Goal: Check status: Check status

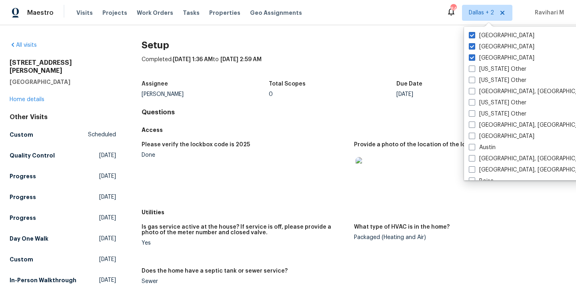
scroll to position [130, 0]
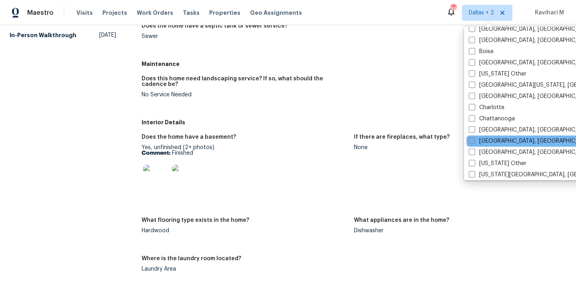
click at [473, 139] on span at bounding box center [472, 141] width 6 height 6
click at [473, 139] on input "[GEOGRAPHIC_DATA], [GEOGRAPHIC_DATA]" at bounding box center [471, 139] width 5 height 5
checkbox input "true"
click at [77, 15] on span "Visits" at bounding box center [84, 13] width 16 height 8
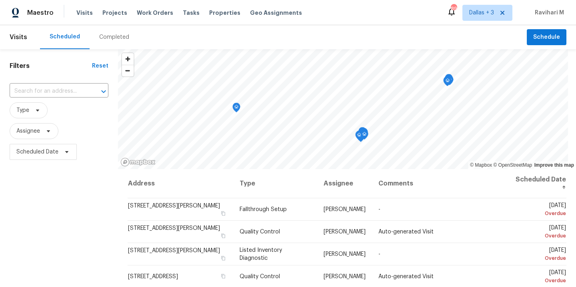
click at [113, 37] on div "Completed" at bounding box center [114, 37] width 30 height 8
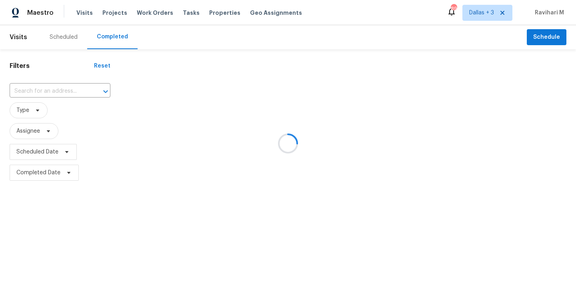
click at [76, 92] on div at bounding box center [288, 143] width 576 height 287
click at [55, 92] on div at bounding box center [288, 143] width 576 height 287
click at [33, 93] on div at bounding box center [288, 143] width 576 height 287
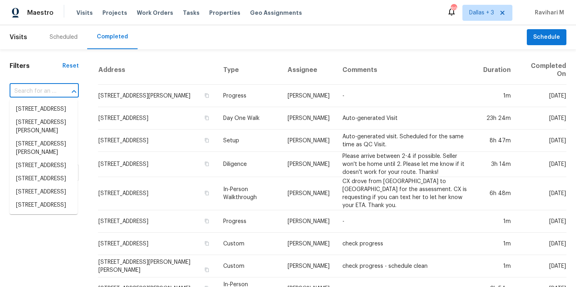
click at [40, 90] on input "text" at bounding box center [33, 91] width 47 height 12
paste input "[STREET_ADDRESS]"
type input "[STREET_ADDRESS]"
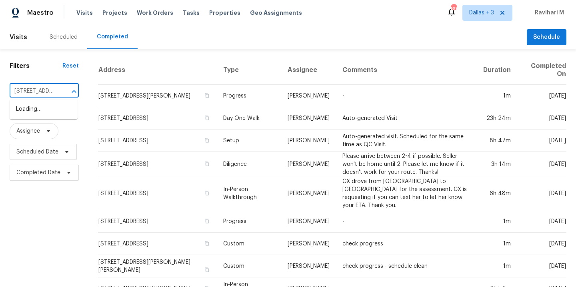
scroll to position [0, 54]
click at [46, 106] on li "[STREET_ADDRESS]" at bounding box center [44, 109] width 68 height 13
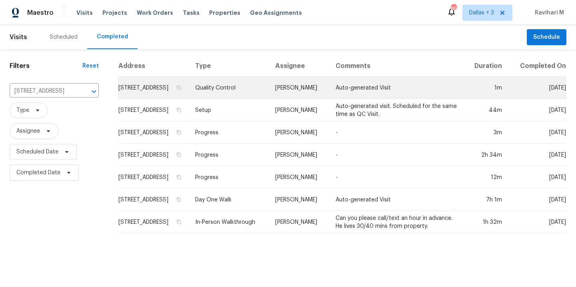
click at [269, 99] on td "Quality Control" at bounding box center [229, 88] width 80 height 22
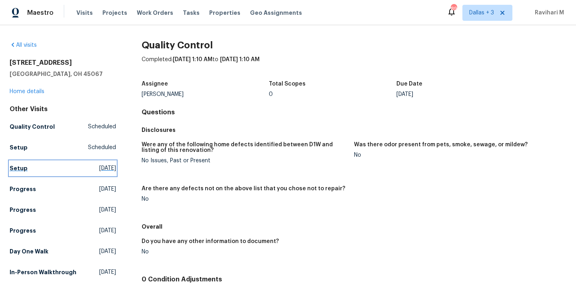
click at [99, 166] on span "[DATE]" at bounding box center [107, 168] width 17 height 8
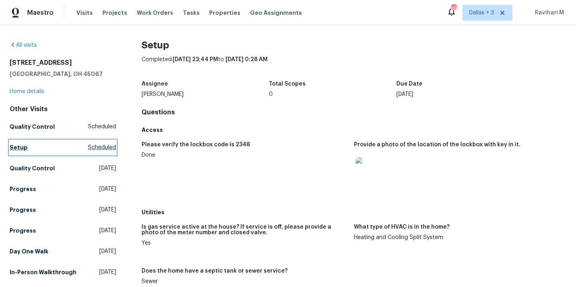
click at [100, 145] on span "Scheduled" at bounding box center [102, 148] width 28 height 8
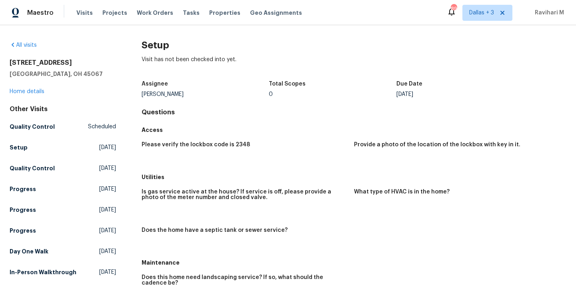
scroll to position [43, 0]
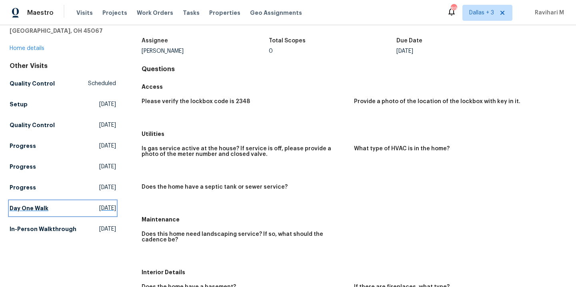
click at [99, 212] on span "[DATE]" at bounding box center [107, 208] width 17 height 8
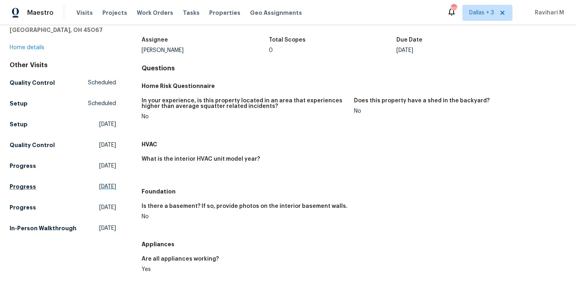
scroll to position [47, 0]
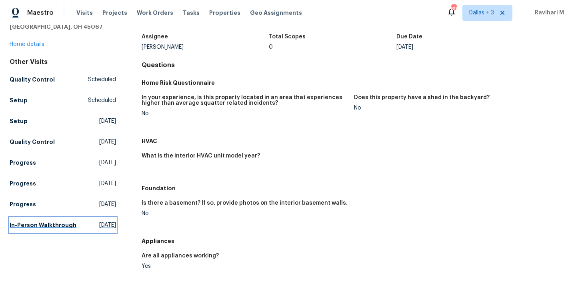
click at [99, 224] on span "[DATE]" at bounding box center [107, 225] width 17 height 8
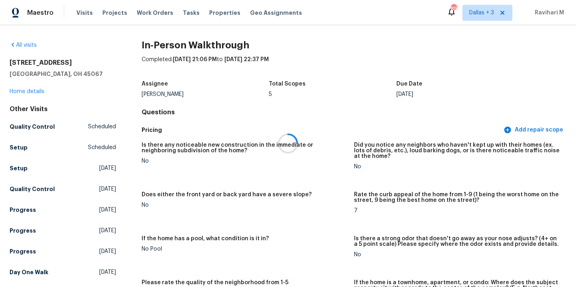
scroll to position [188, 0]
